Goal: Task Accomplishment & Management: Manage account settings

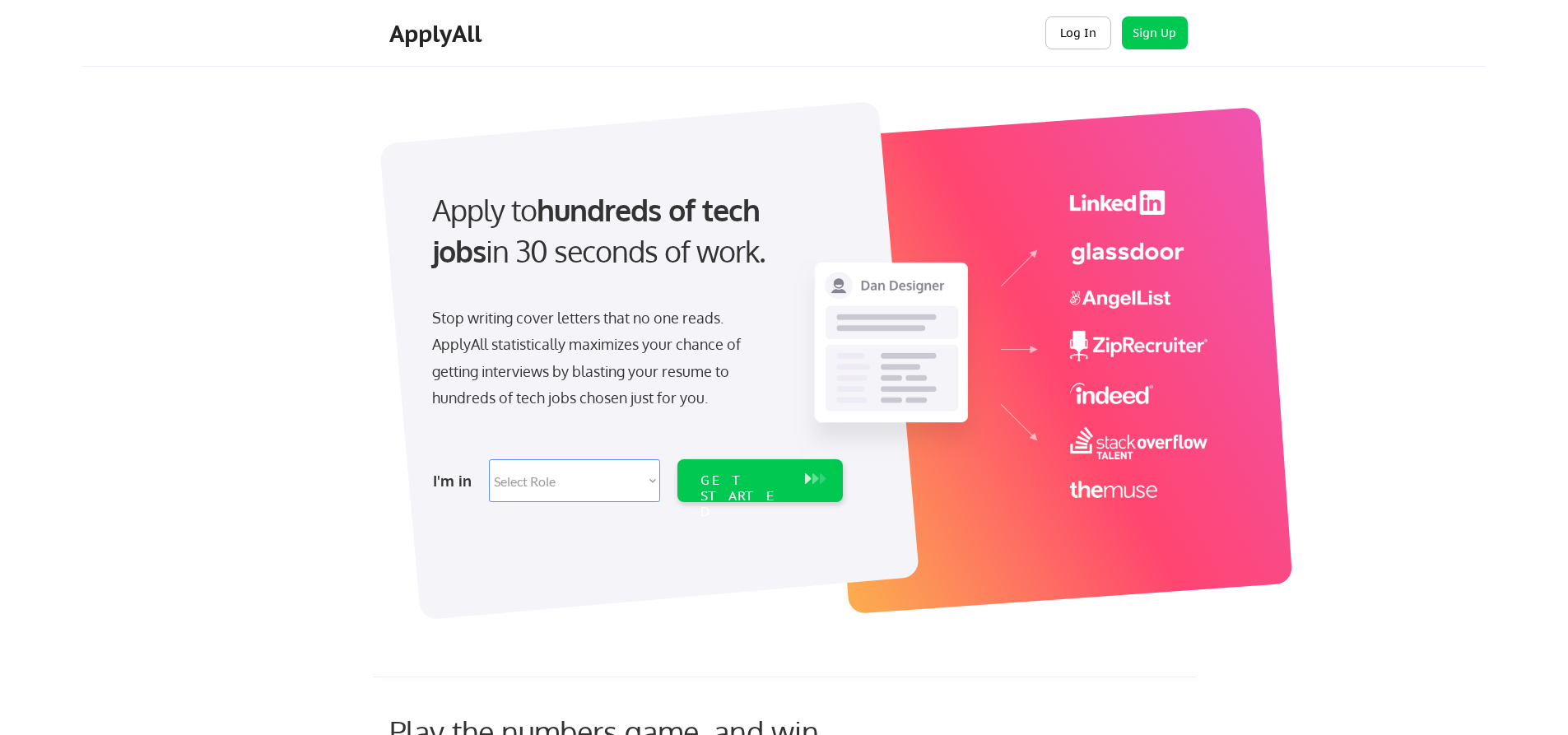
click at [1095, 40] on button "Log In" at bounding box center [1078, 33] width 66 height 33
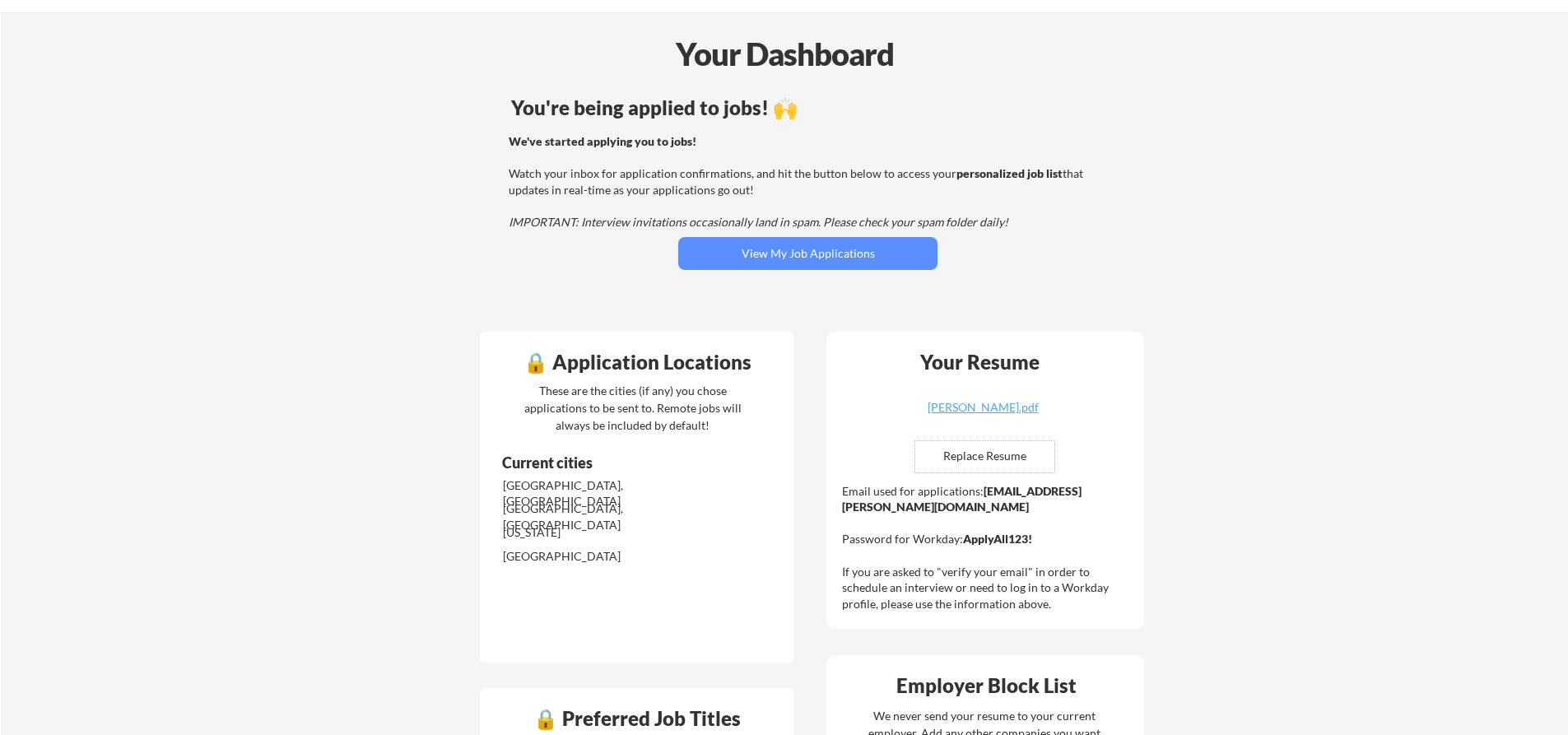
scroll to position [82, 0]
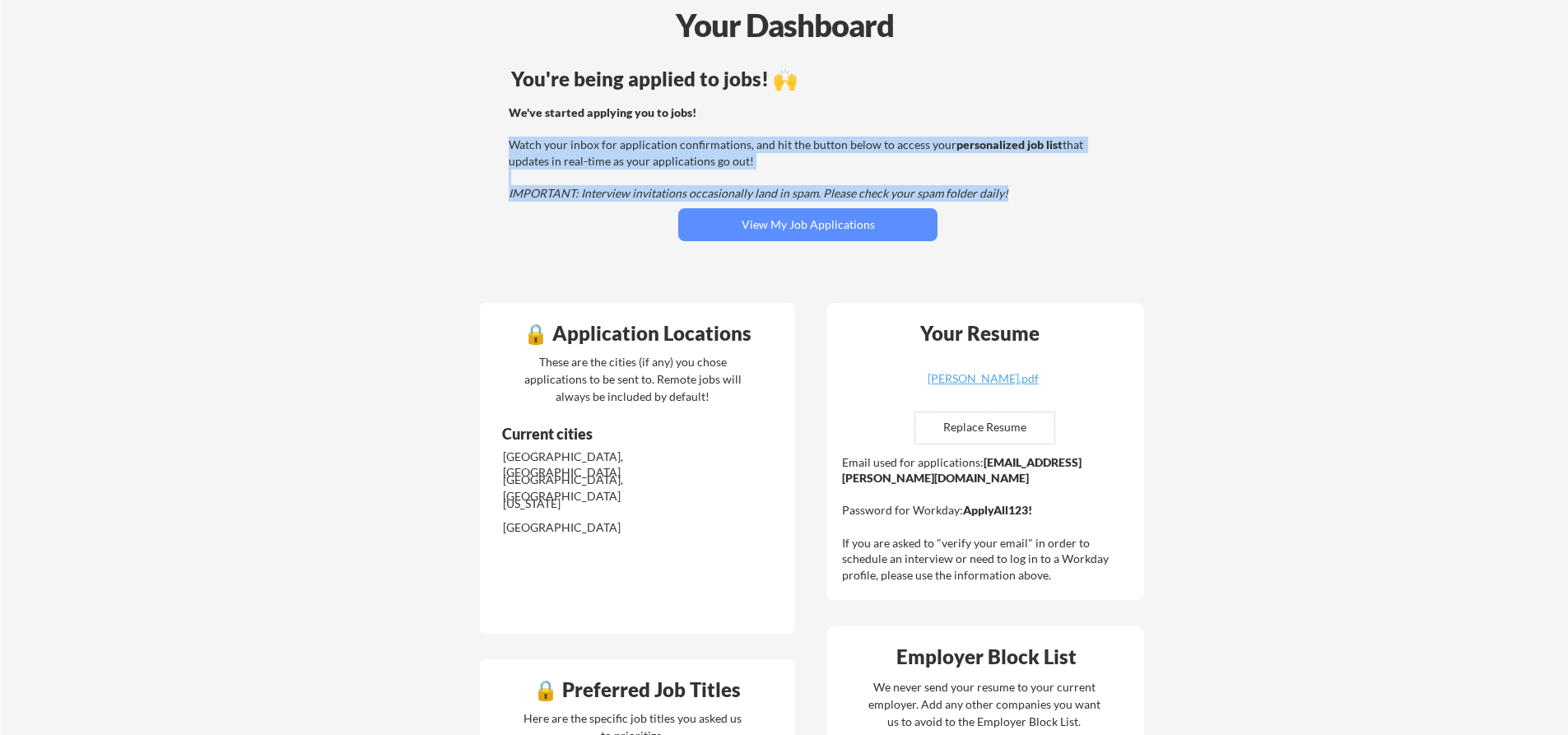
drag, startPoint x: 512, startPoint y: 146, endPoint x: 1045, endPoint y: 195, distance: 535.2
click at [1045, 195] on div "We've started applying you to jobs! Watch your inbox for application confirmati…" at bounding box center [805, 153] width 593 height 98
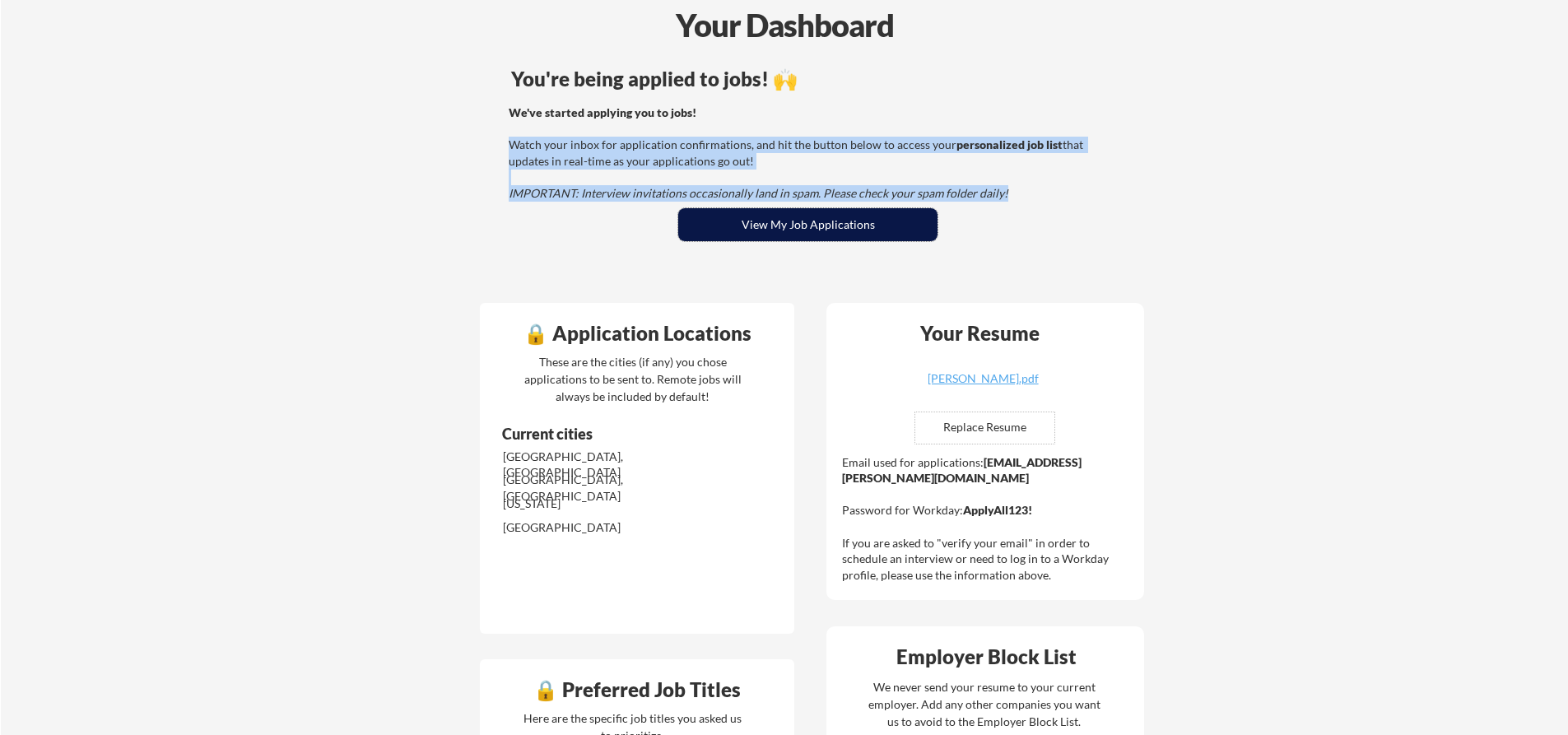
click at [841, 233] on button "View My Job Applications" at bounding box center [808, 224] width 259 height 33
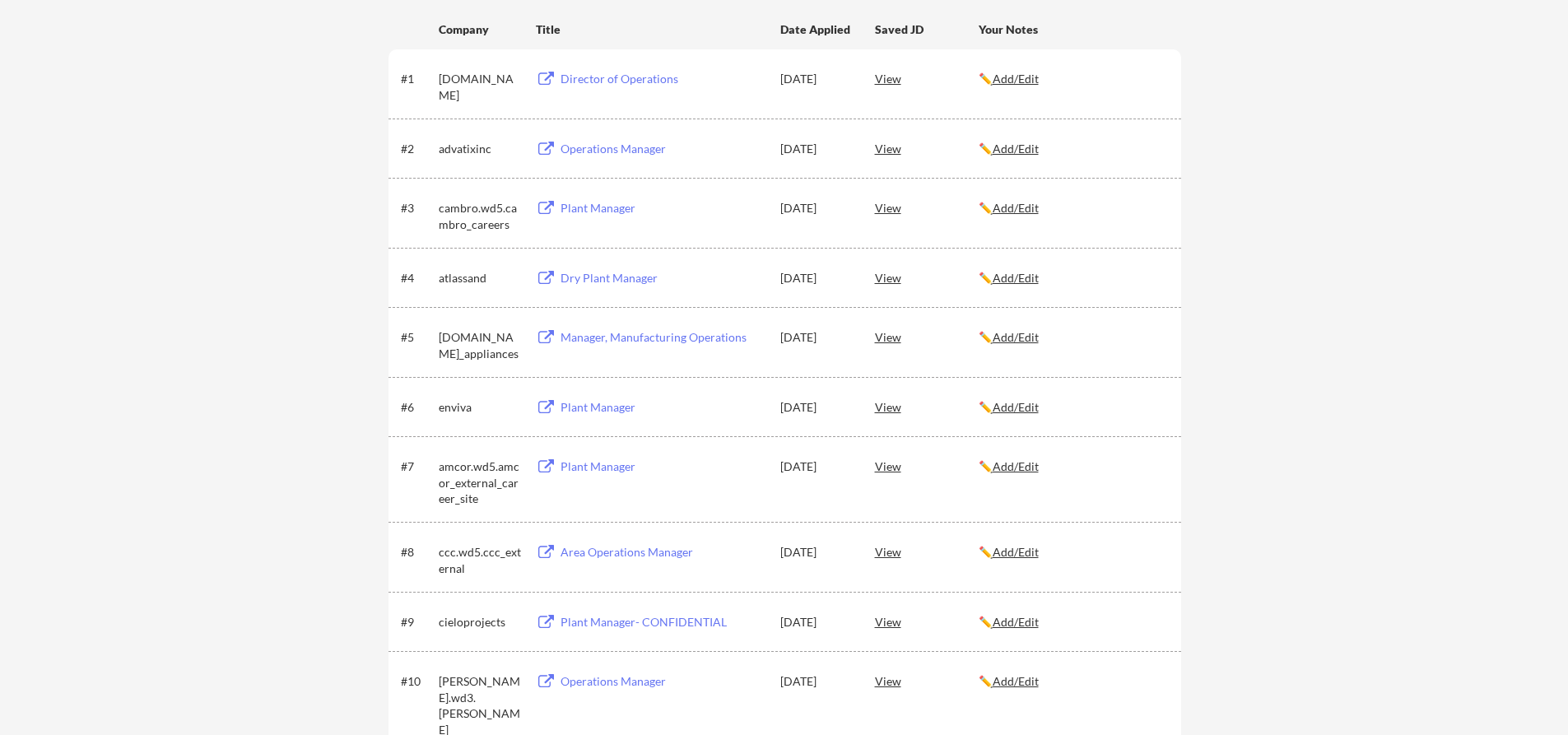
scroll to position [246, 0]
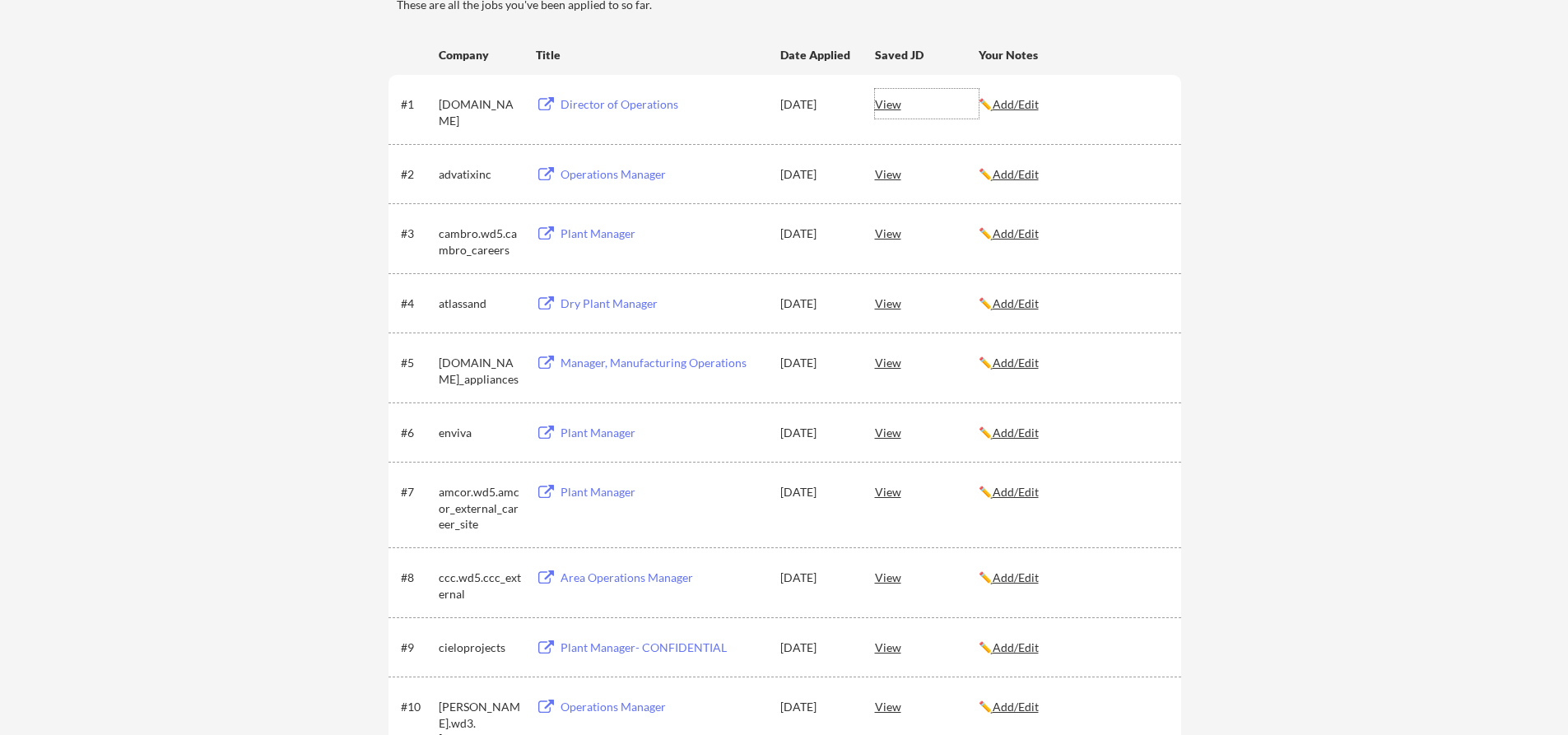
click at [890, 106] on div "View" at bounding box center [927, 103] width 104 height 29
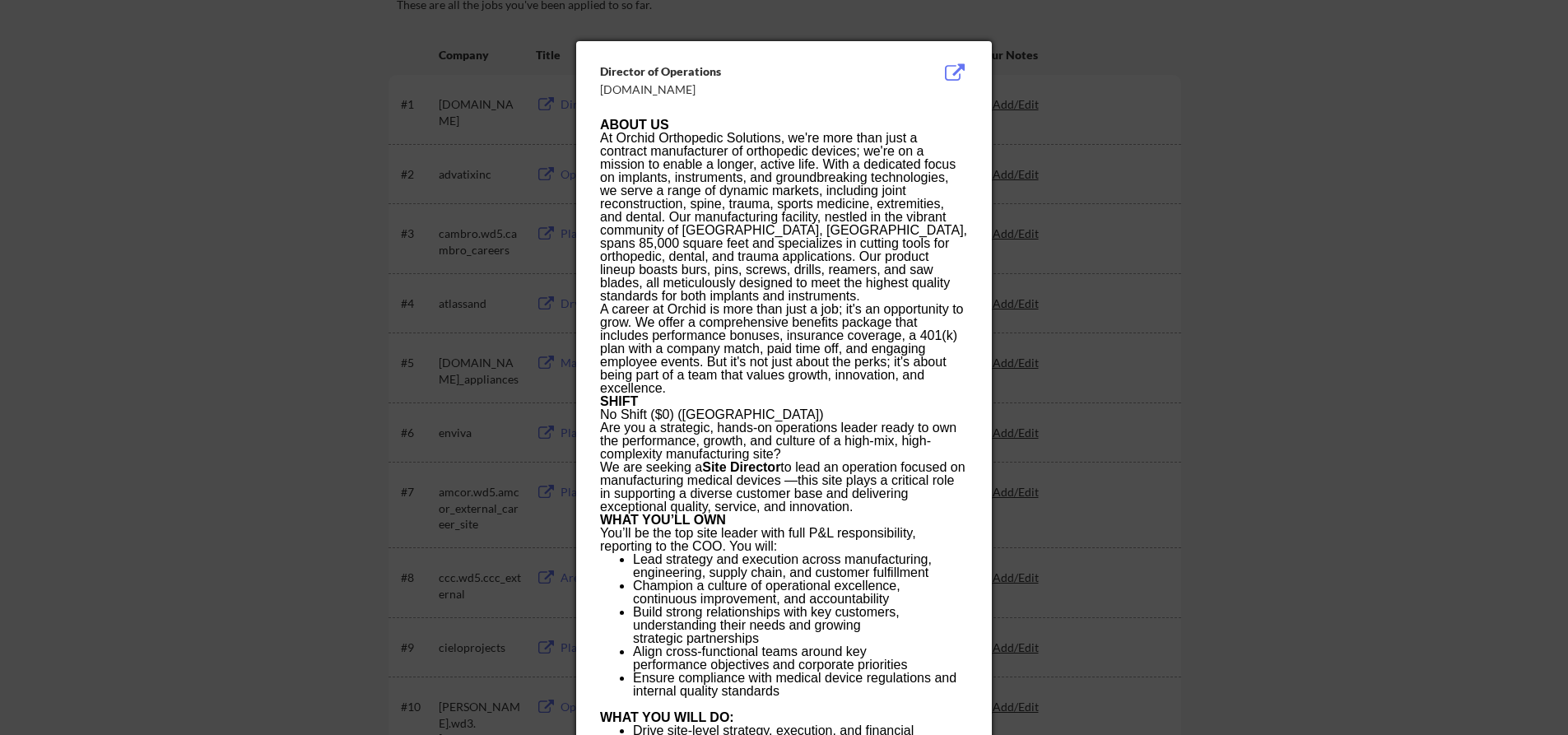
click at [1309, 113] on div at bounding box center [784, 367] width 1568 height 735
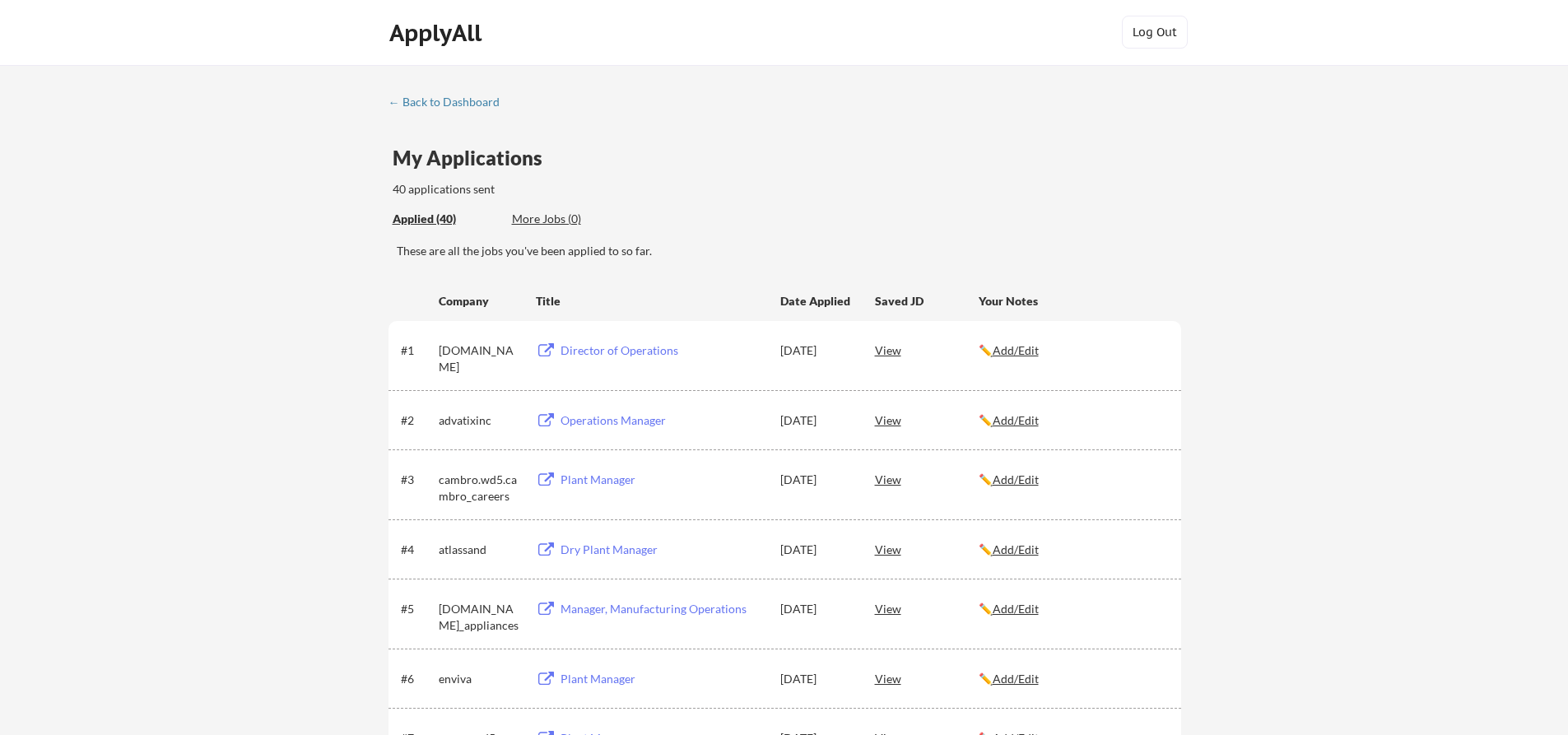
scroll to position [0, 0]
click at [420, 106] on div "← Back to Dashboard" at bounding box center [450, 103] width 123 height 12
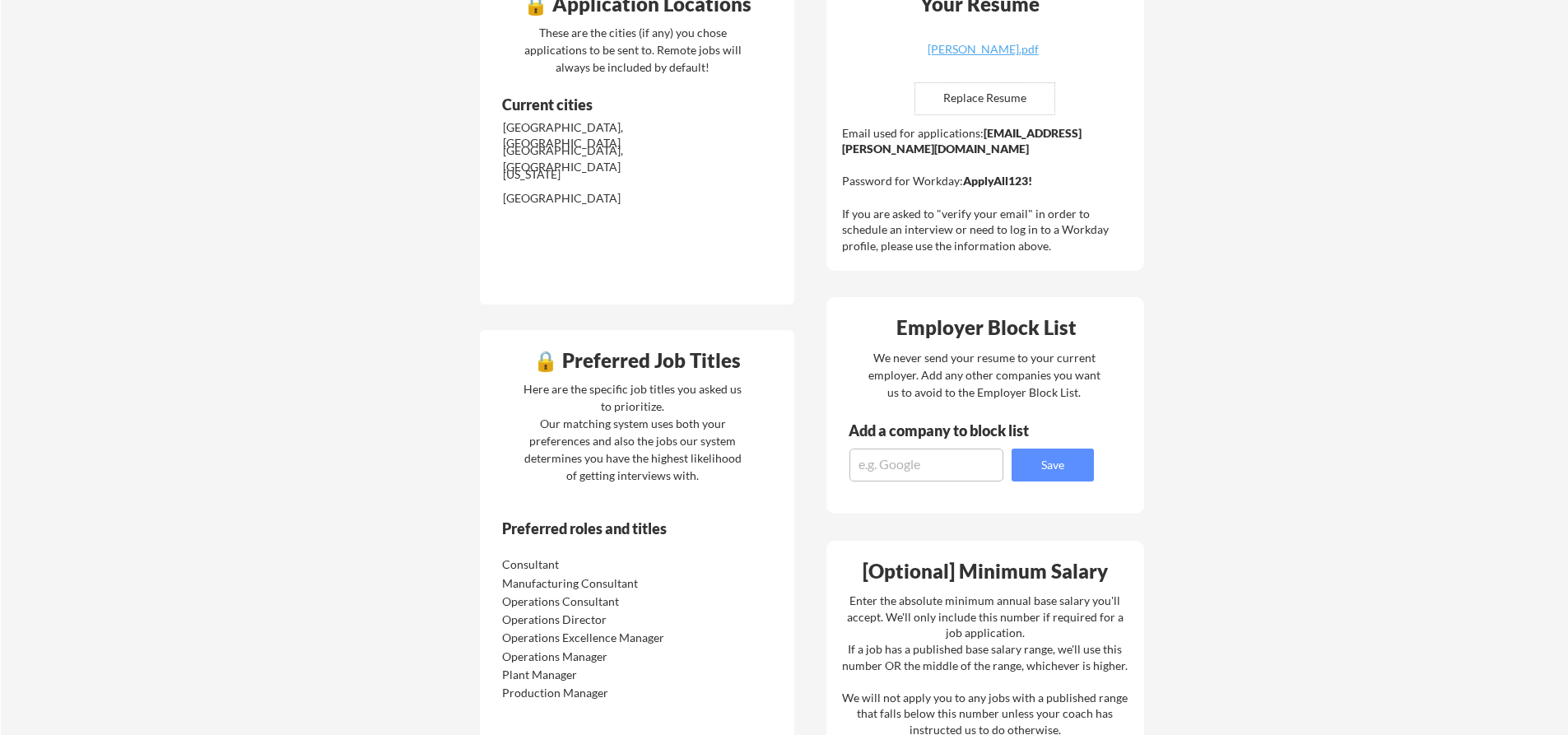
scroll to position [329, 0]
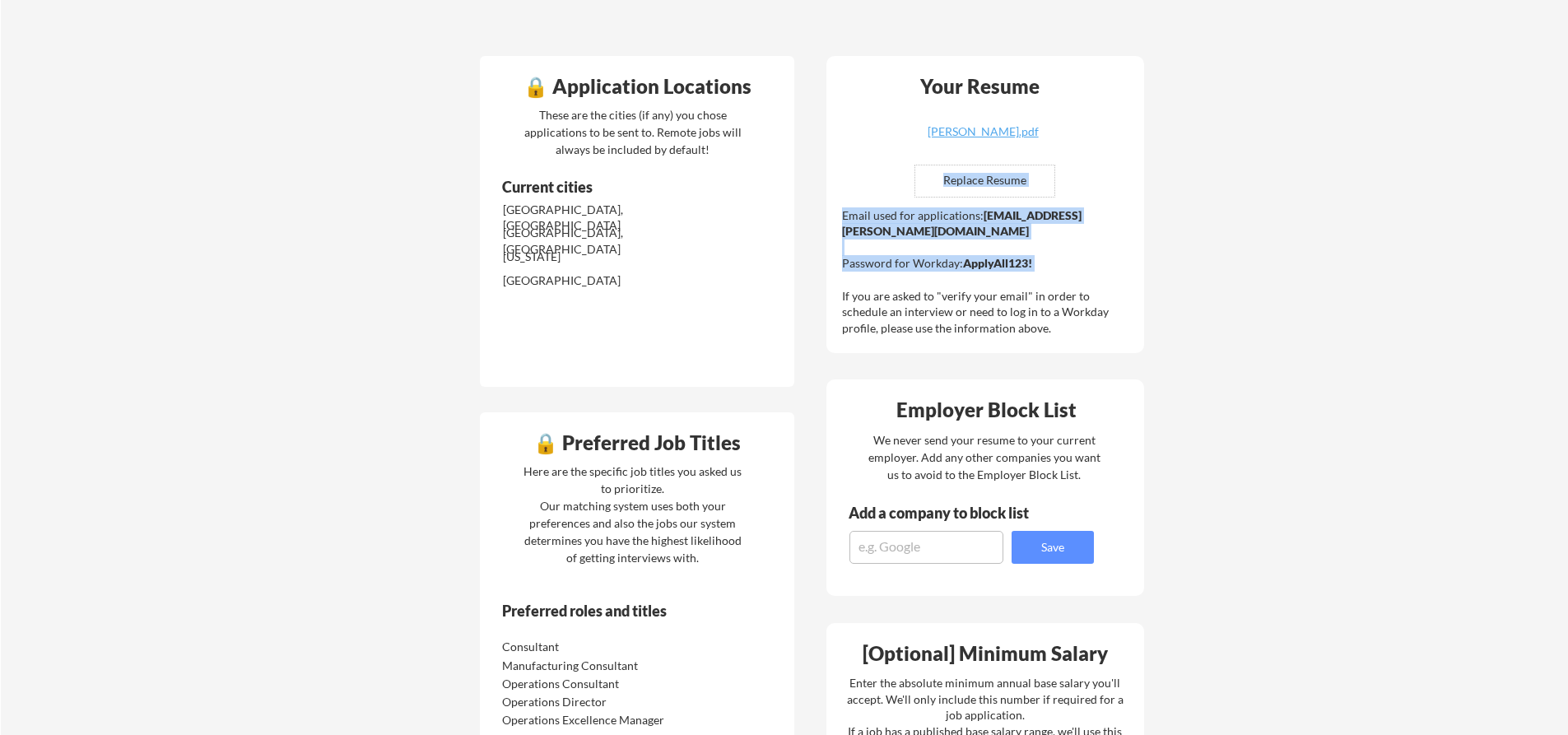
drag, startPoint x: 839, startPoint y: 208, endPoint x: 1049, endPoint y: 277, distance: 221.0
click at [1049, 277] on div "Your Resume Wladimir Maldonado.pdf Replace Resume ✅ Replaced! Email used for ap…" at bounding box center [985, 205] width 318 height 298
copy div "Replace Resume ✅ Replaced! Email used for applications: wladimir.maldonado@mail…"
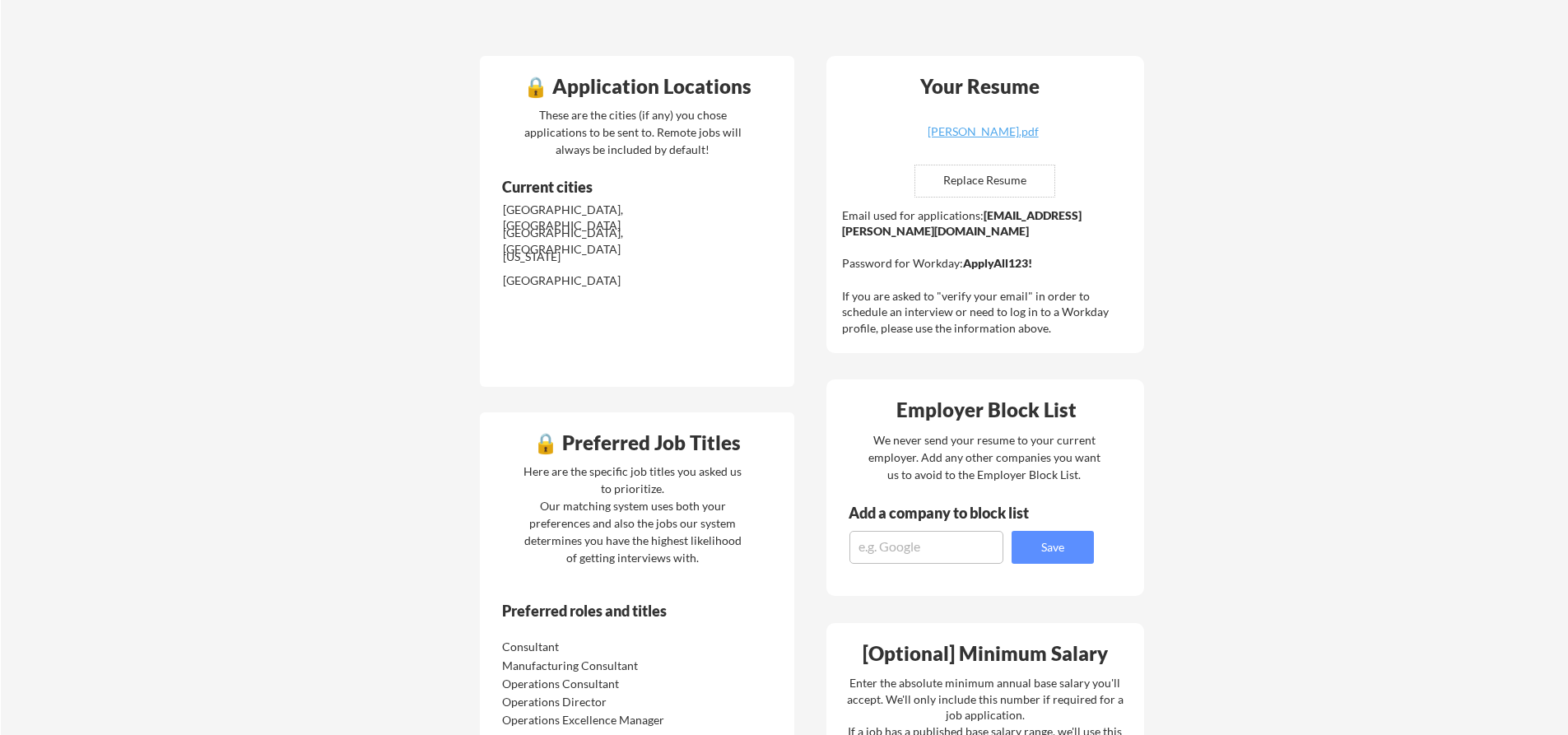
click at [890, 190] on div "Your Resume Wladimir Maldonado.pdf Replace Resume ✅ Replaced! Email used for ap…" at bounding box center [985, 205] width 318 height 298
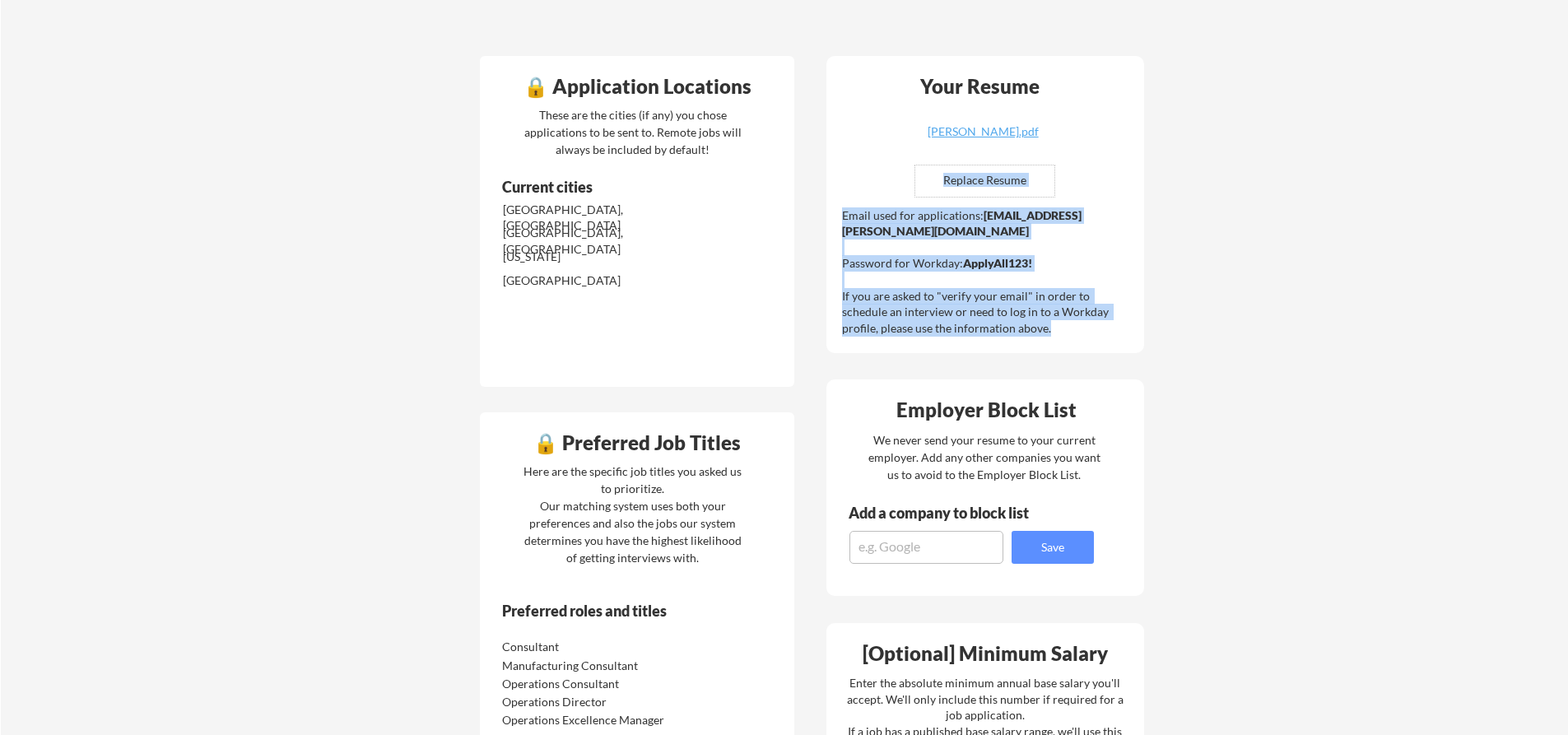
drag, startPoint x: 842, startPoint y: 216, endPoint x: 1015, endPoint y: 326, distance: 205.0
click at [1015, 326] on div "Your Resume Wladimir Maldonado.pdf Replace Resume ✅ Replaced! Email used for ap…" at bounding box center [985, 205] width 318 height 298
copy div "Replace Resume ✅ Replaced! Email used for applications: wladimir.maldonado@mail…"
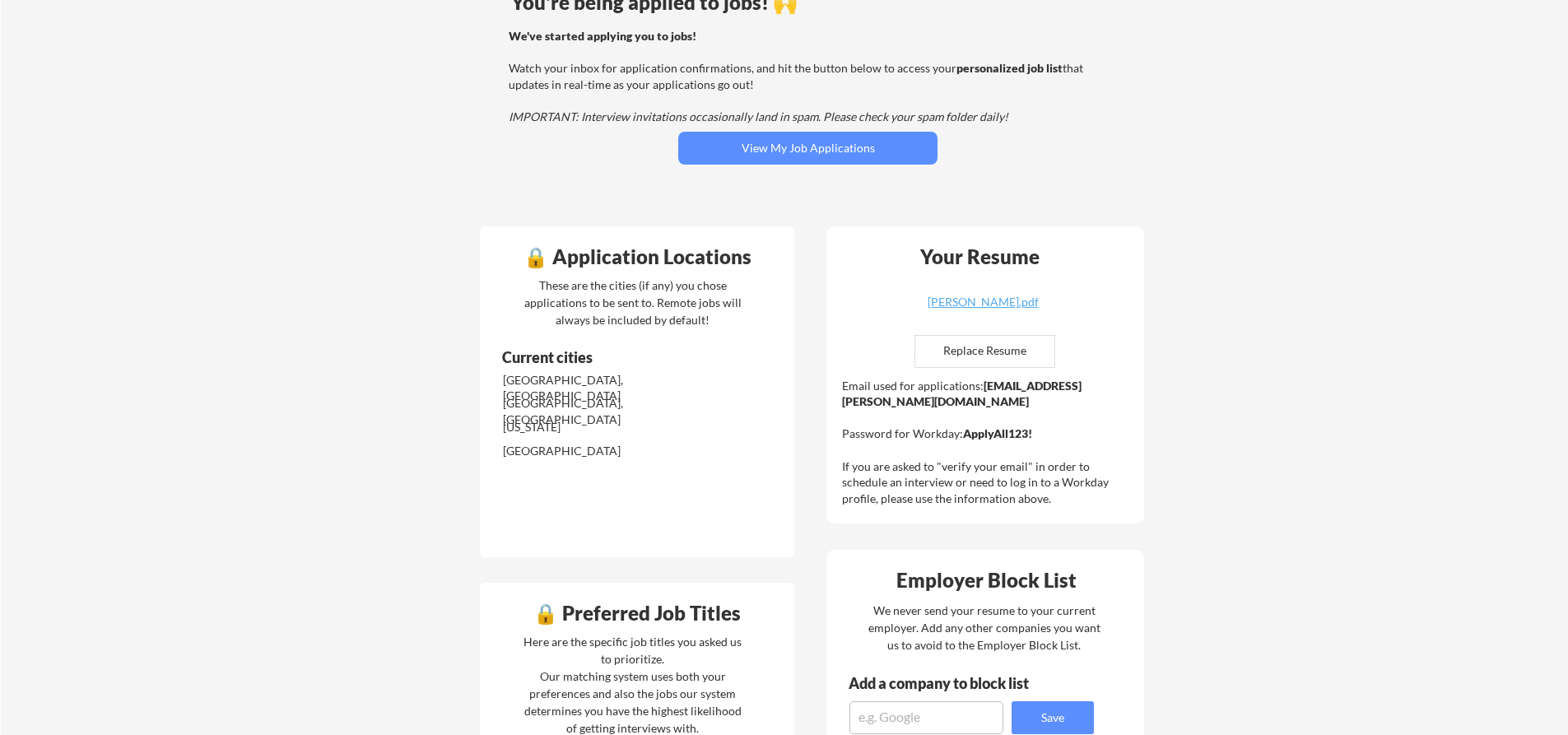
scroll to position [165, 0]
